Goal: Information Seeking & Learning: Learn about a topic

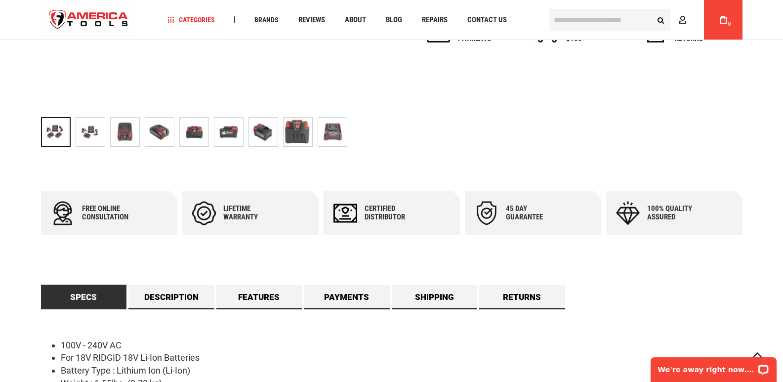
scroll to position [393, 0]
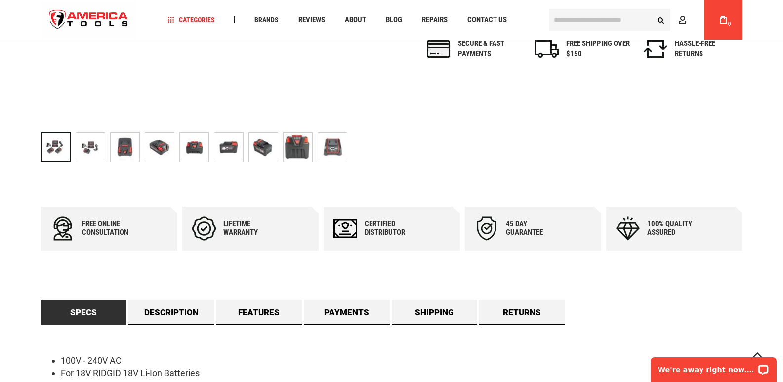
click at [235, 149] on img "RIDGID 66013 SET OF 2 BATTERIES / 1 CHARGER" at bounding box center [228, 147] width 29 height 29
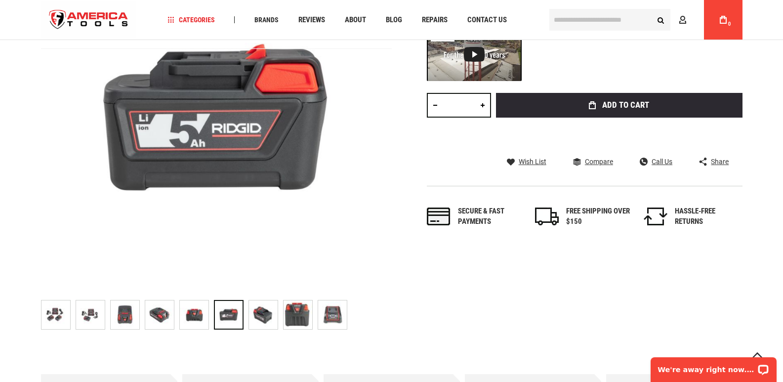
scroll to position [195, 0]
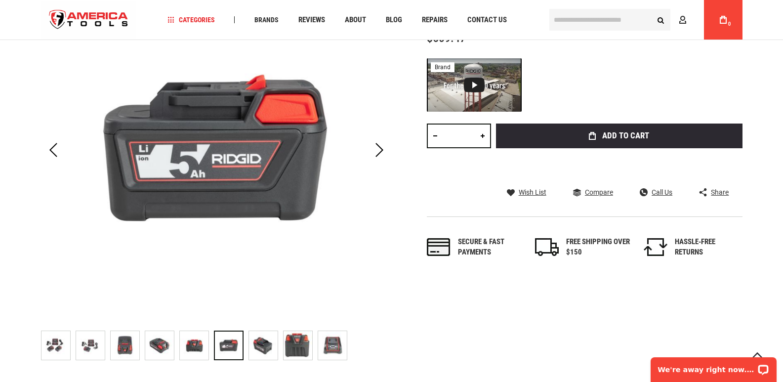
click at [267, 346] on img "RIDGID 66013 SET OF 2 BATTERIES / 1 CHARGER" at bounding box center [263, 345] width 29 height 29
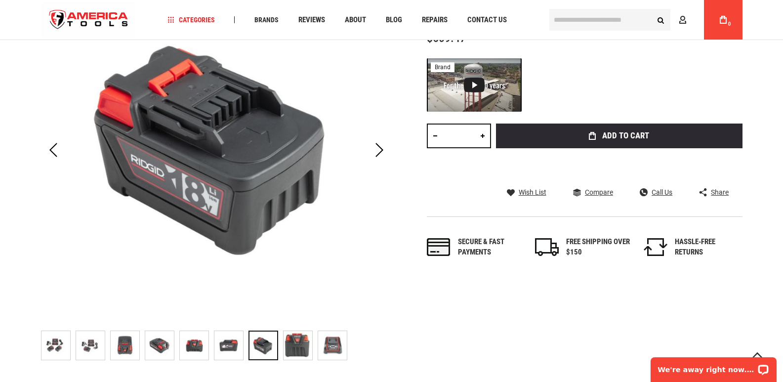
click at [331, 345] on img "RIDGID 66013 SET OF 2 BATTERIES / 1 CHARGER" at bounding box center [332, 345] width 29 height 29
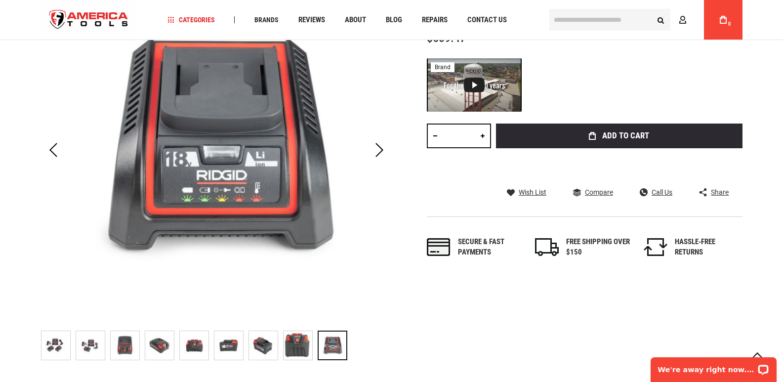
click at [155, 341] on img "RIDGID 66013 SET OF 2 BATTERIES / 1 CHARGER" at bounding box center [159, 345] width 29 height 29
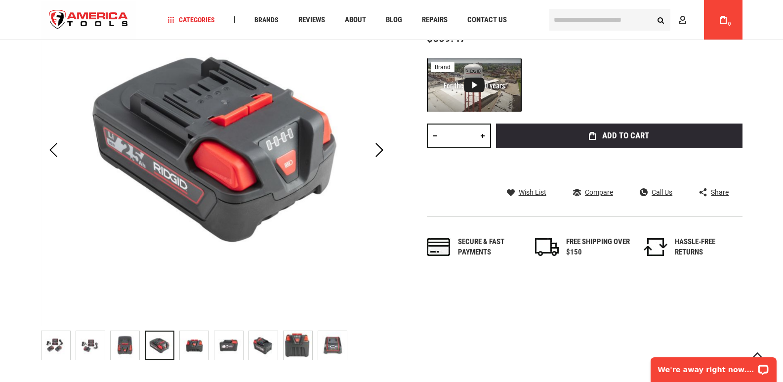
click at [198, 342] on img "RIDGID 66013 SET OF 2 BATTERIES / 1 CHARGER" at bounding box center [194, 345] width 29 height 29
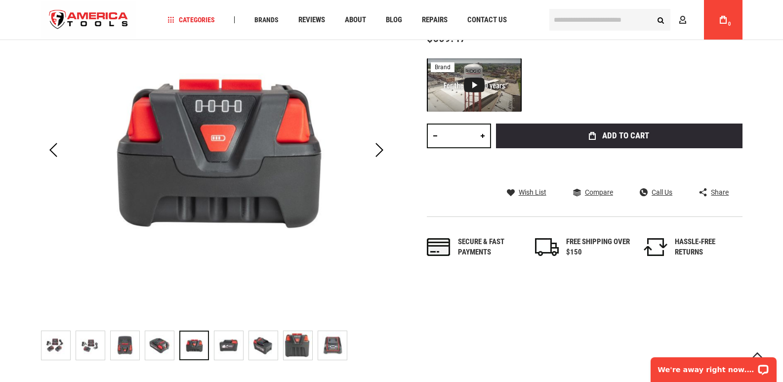
click at [232, 348] on img "RIDGID 66013 SET OF 2 BATTERIES / 1 CHARGER" at bounding box center [228, 345] width 29 height 29
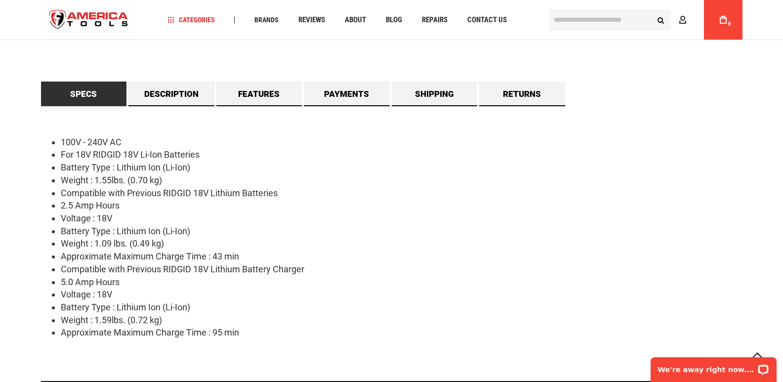
scroll to position [617, 0]
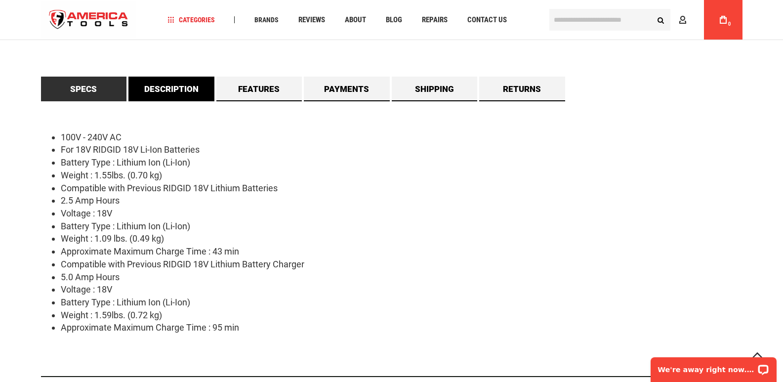
click at [162, 87] on link "Description" at bounding box center [171, 89] width 86 height 25
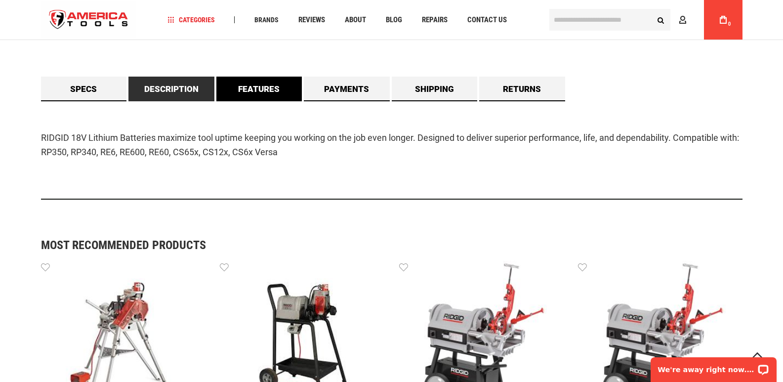
click at [261, 91] on link "Features" at bounding box center [259, 89] width 86 height 25
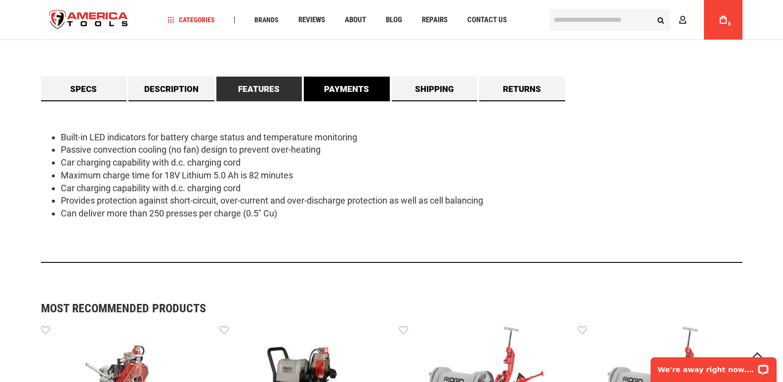
click at [340, 90] on link "Payments" at bounding box center [347, 89] width 86 height 25
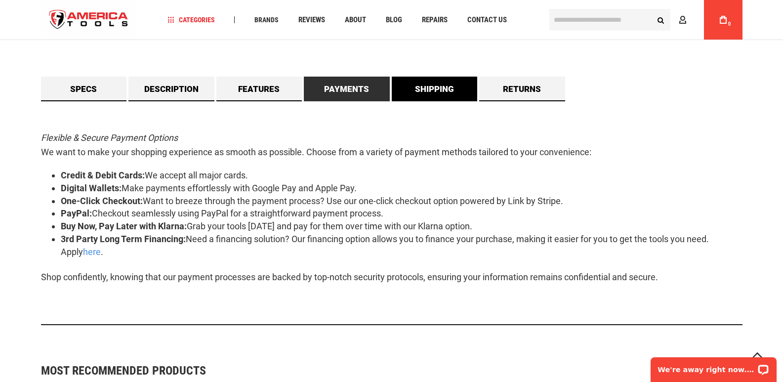
click at [438, 89] on link "Shipping" at bounding box center [435, 89] width 86 height 25
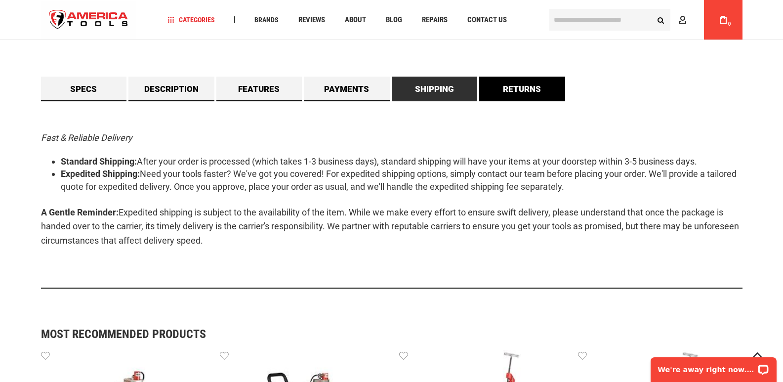
click at [508, 84] on link "Returns" at bounding box center [522, 89] width 86 height 25
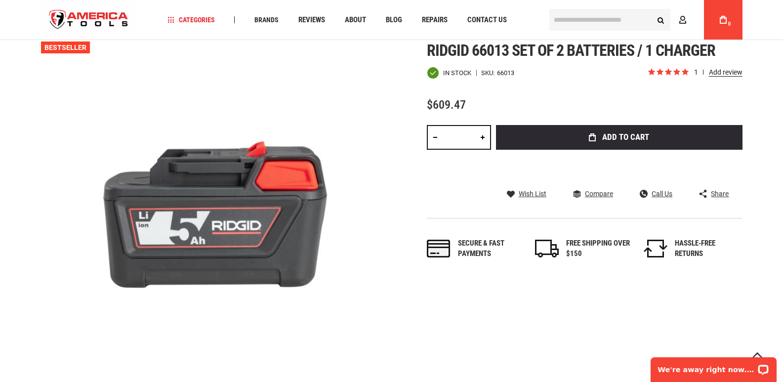
scroll to position [126, 0]
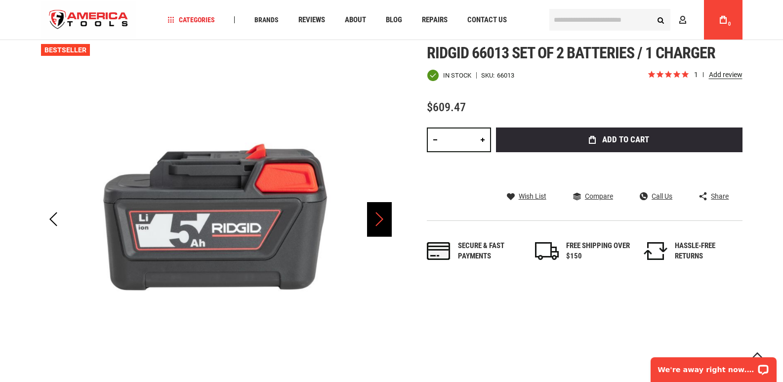
click at [380, 223] on div "Next" at bounding box center [379, 219] width 25 height 35
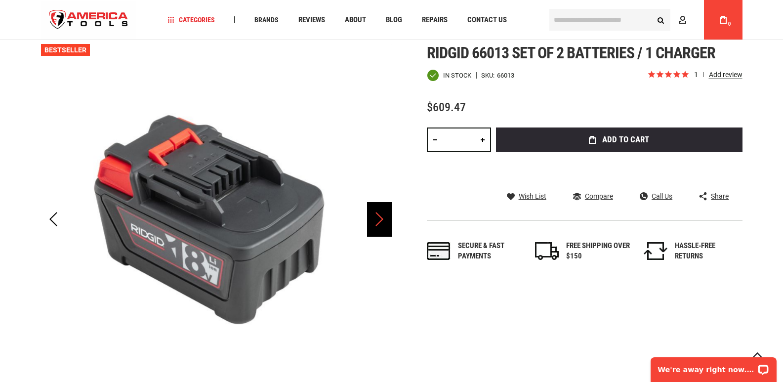
click at [380, 223] on div "Next" at bounding box center [379, 219] width 25 height 35
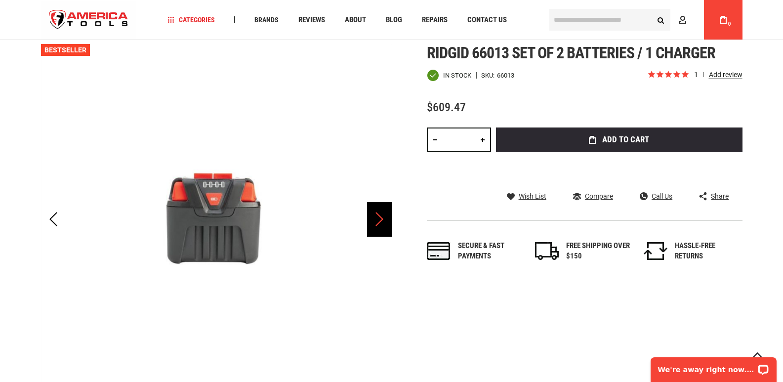
click at [380, 223] on div "Next" at bounding box center [379, 219] width 25 height 35
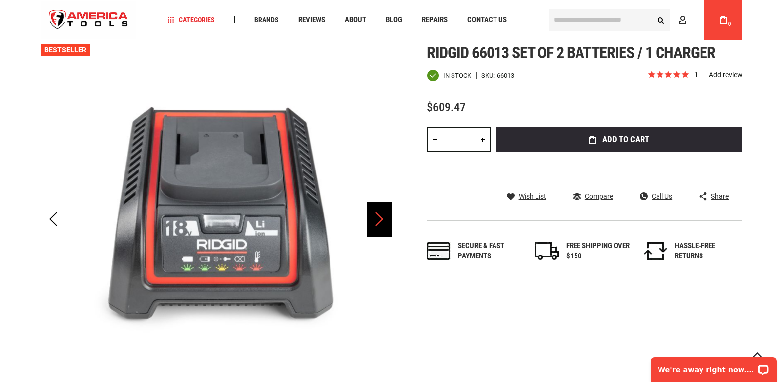
click at [380, 223] on div "Next" at bounding box center [379, 219] width 25 height 35
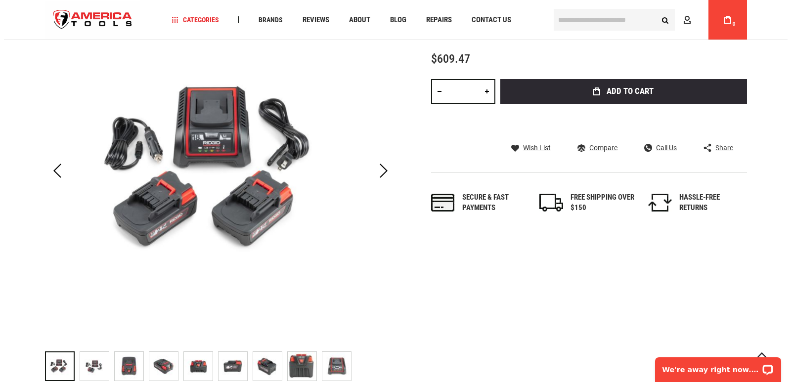
scroll to position [0, 0]
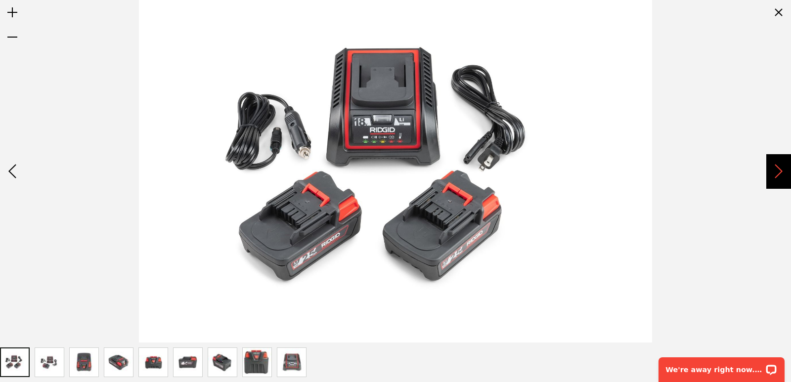
click at [783, 172] on div "Next" at bounding box center [778, 171] width 25 height 35
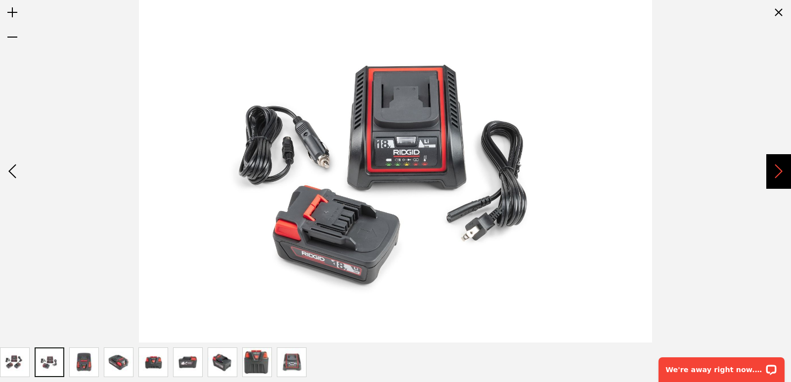
click at [783, 172] on div "Next" at bounding box center [778, 171] width 25 height 35
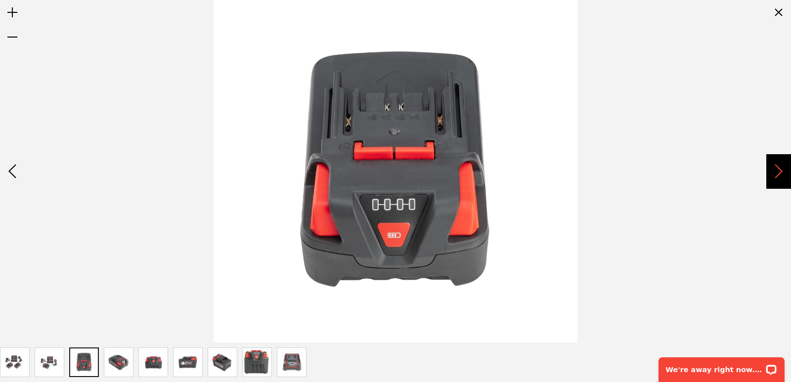
click at [783, 172] on div "Next" at bounding box center [778, 171] width 25 height 35
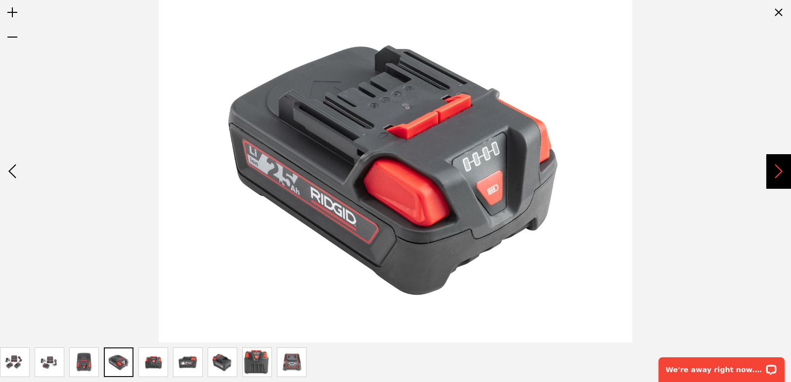
click at [783, 172] on div "Next" at bounding box center [778, 171] width 25 height 35
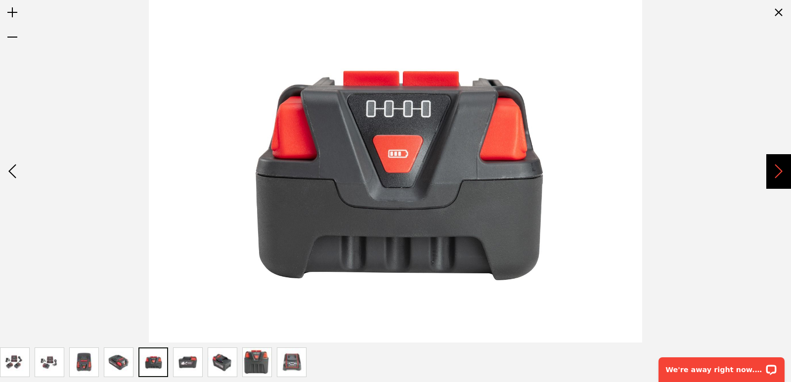
click at [783, 172] on div "Next" at bounding box center [778, 171] width 25 height 35
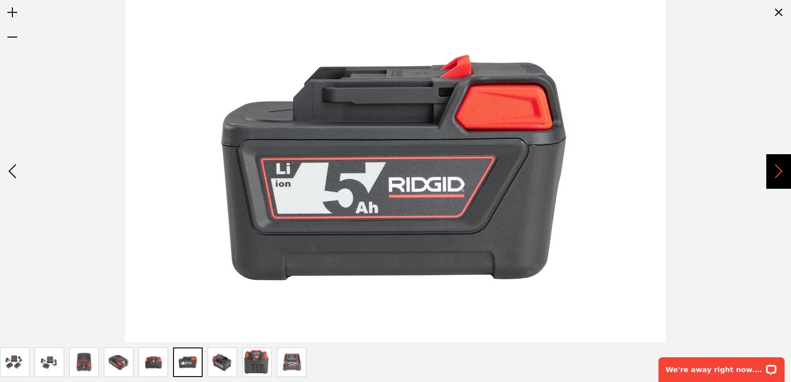
click at [783, 172] on div "Next" at bounding box center [778, 171] width 25 height 35
